Goal: Task Accomplishment & Management: Manage account settings

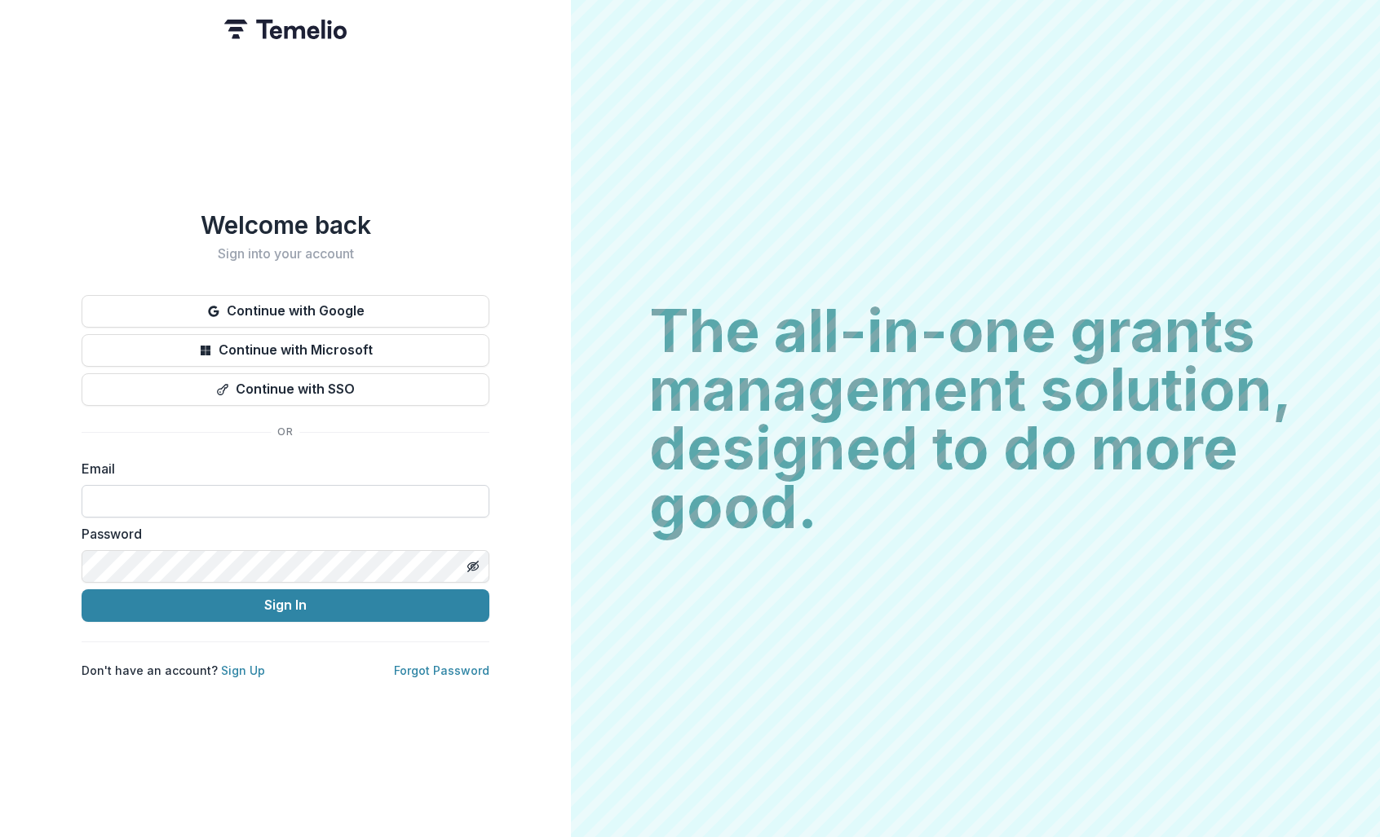
click at [111, 485] on input at bounding box center [286, 501] width 408 height 33
type input "**********"
click at [0, 837] on com-1password-button at bounding box center [0, 837] width 0 height 0
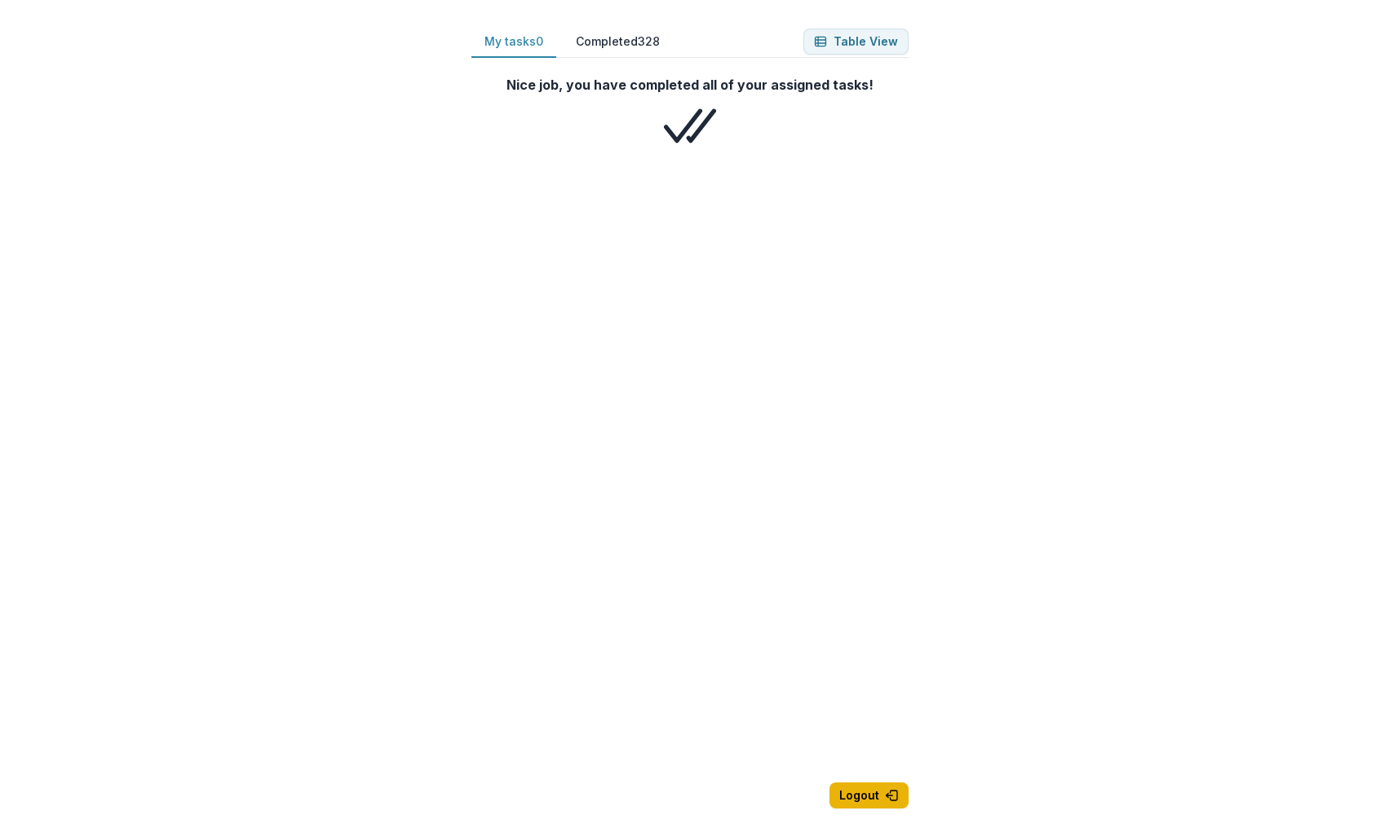
click at [869, 797] on button "Logout" at bounding box center [868, 796] width 79 height 26
